Goal: Task Accomplishment & Management: Manage account settings

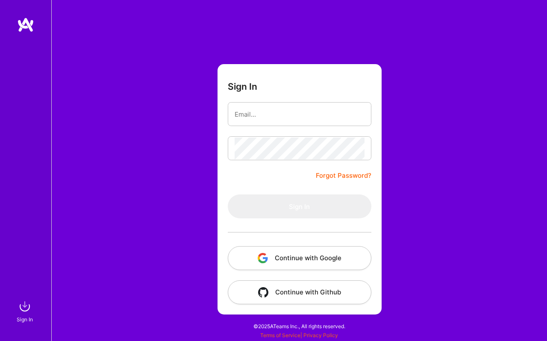
click at [312, 114] on input "email" at bounding box center [299, 114] width 130 height 22
type input "[EMAIL_ADDRESS][PERSON_NAME][DOMAIN_NAME]"
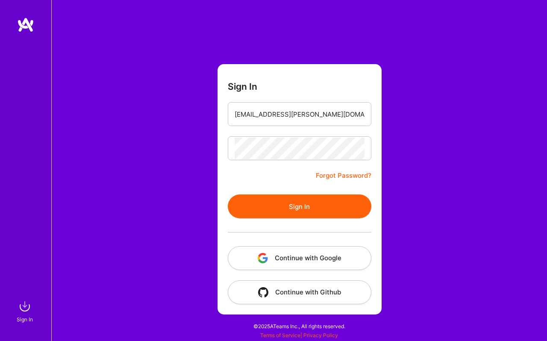
click at [287, 209] on button "Sign In" at bounding box center [299, 206] width 143 height 24
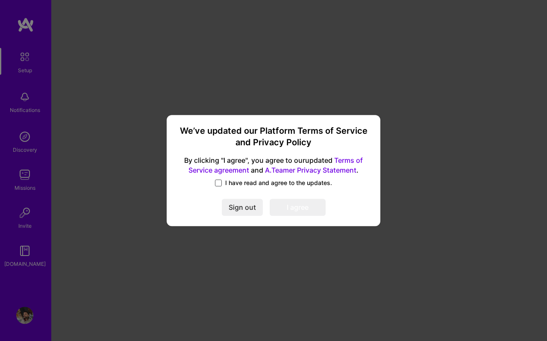
click at [216, 182] on span at bounding box center [218, 182] width 7 height 7
click at [0, 0] on input "I have read and agree to the updates." at bounding box center [0, 0] width 0 height 0
click at [286, 202] on button "I agree" at bounding box center [297, 207] width 56 height 17
